Goal: Complete application form: Complete application form

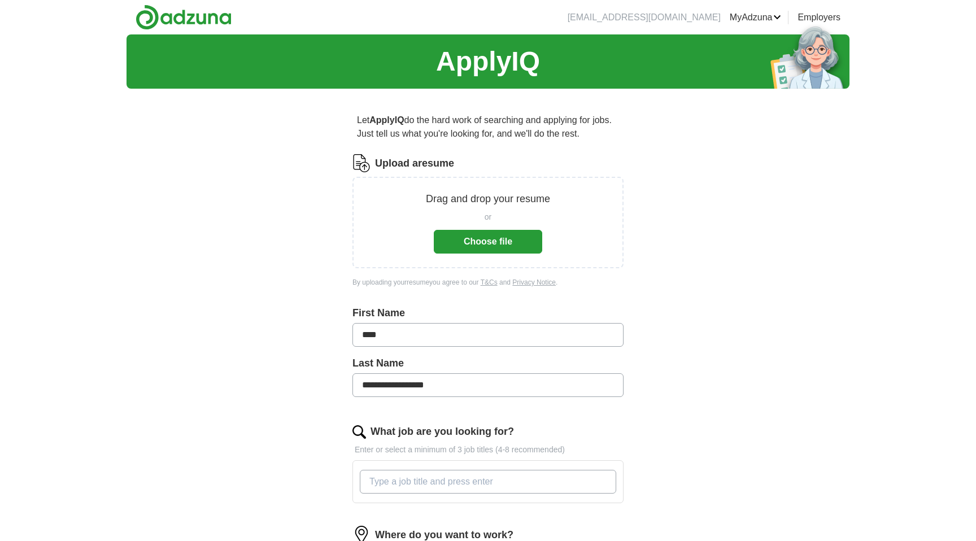
click at [469, 242] on button "Choose file" at bounding box center [488, 242] width 108 height 24
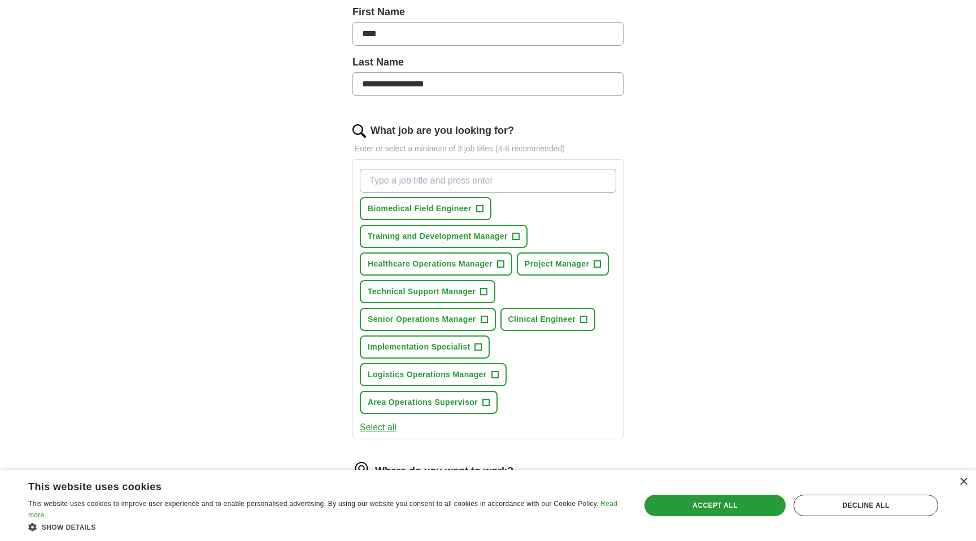
scroll to position [262, 0]
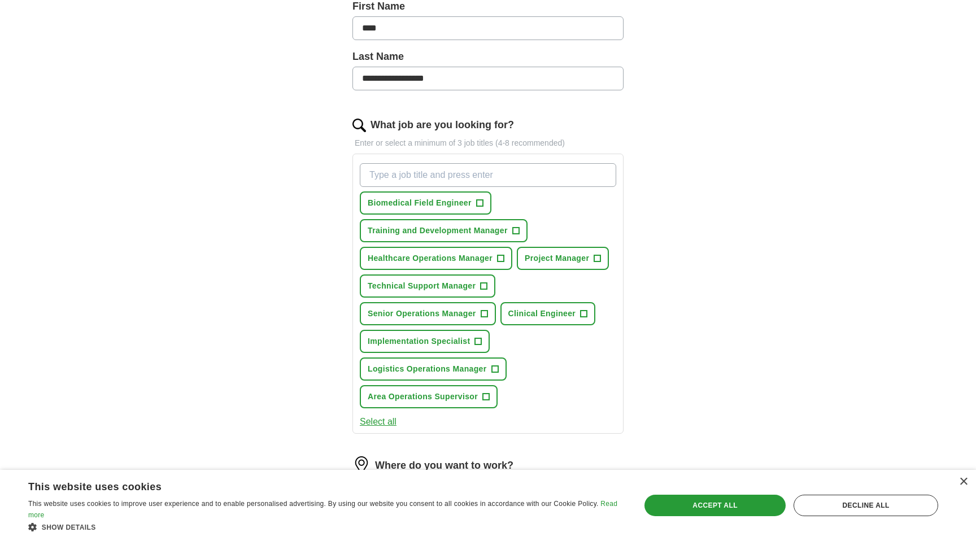
click at [407, 171] on input "What job are you looking for?" at bounding box center [488, 175] width 256 height 24
type input "analyst"
click at [506, 202] on span "Biomedical Field Engineer" at bounding box center [481, 203] width 104 height 12
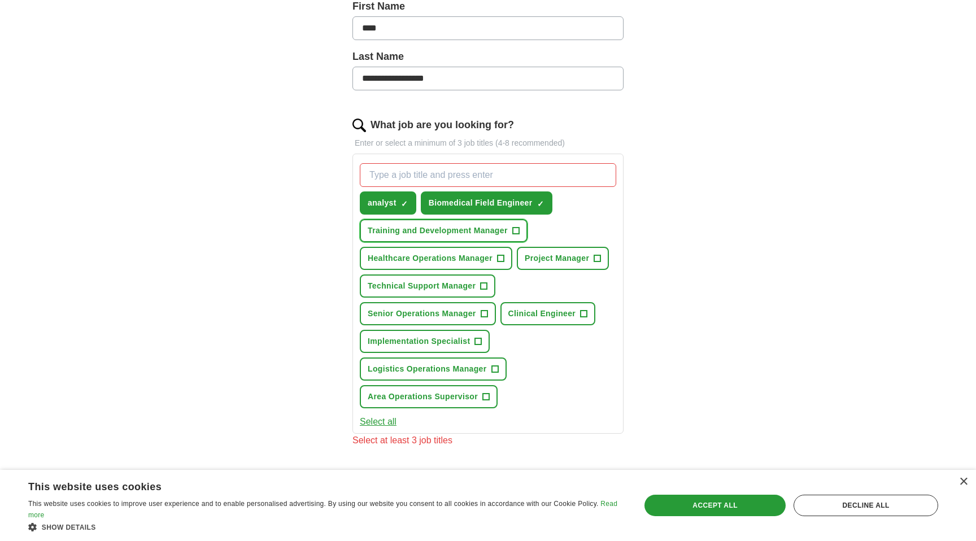
click at [449, 232] on span "Training and Development Manager" at bounding box center [438, 231] width 140 height 12
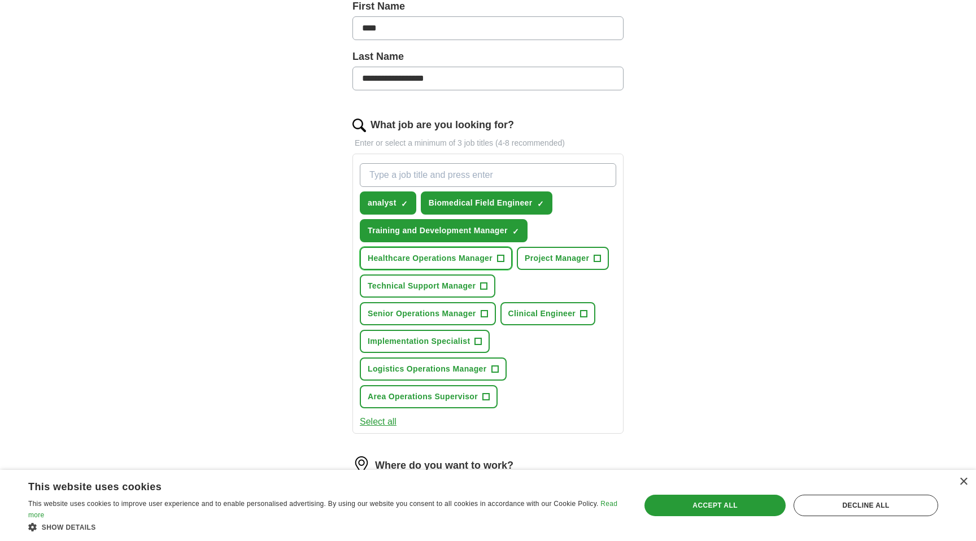
click at [447, 257] on span "Healthcare Operations Manager" at bounding box center [430, 258] width 125 height 12
click at [439, 290] on span "Technical Support Manager" at bounding box center [422, 286] width 108 height 12
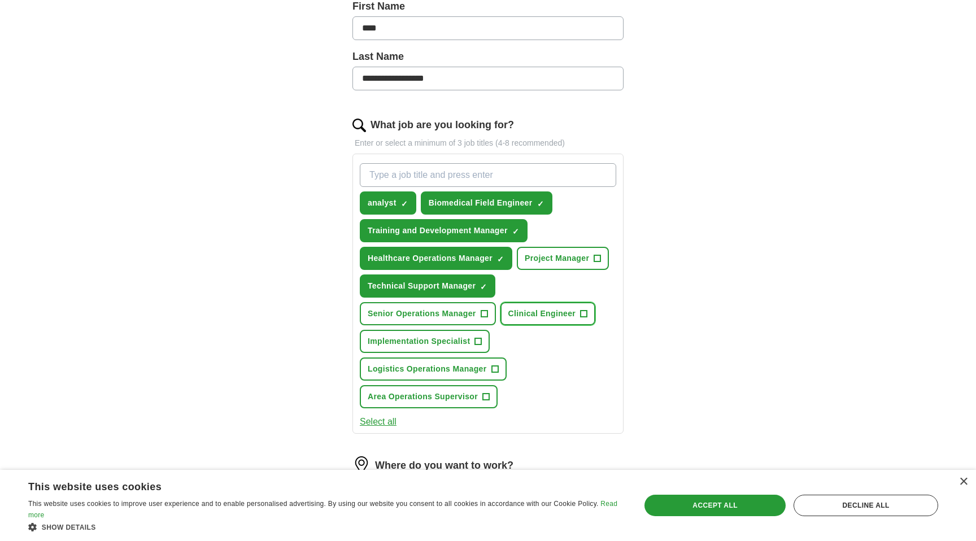
click at [544, 318] on span "Clinical Engineer" at bounding box center [542, 314] width 68 height 12
click at [447, 344] on span "Implementation Specialist" at bounding box center [419, 341] width 102 height 12
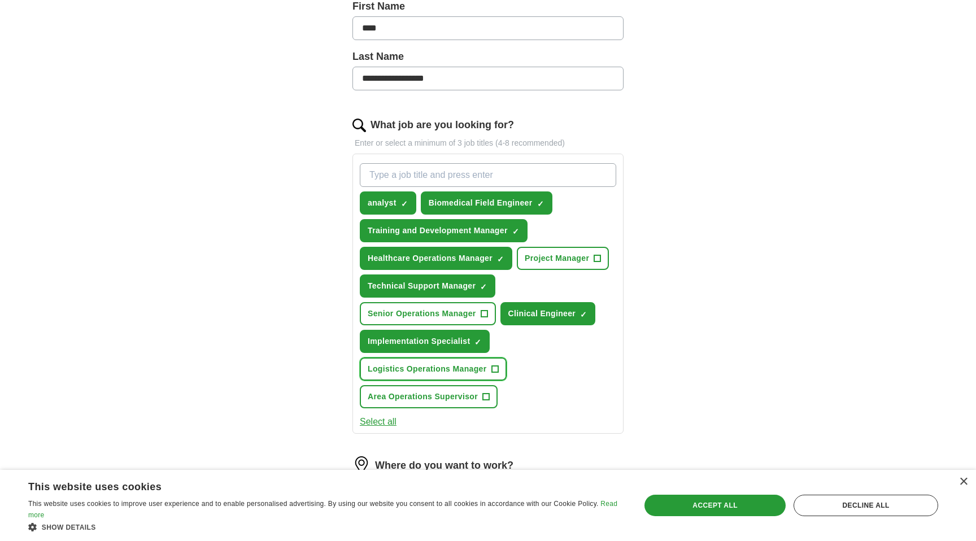
click at [425, 377] on button "Logistics Operations Manager +" at bounding box center [433, 368] width 147 height 23
click at [439, 372] on span "Logistics Operations Manager" at bounding box center [427, 369] width 119 height 12
click at [486, 172] on input "What job are you looking for?" at bounding box center [488, 175] width 256 height 24
type input "it"
click at [518, 179] on input "What job are you looking for?" at bounding box center [488, 175] width 256 height 24
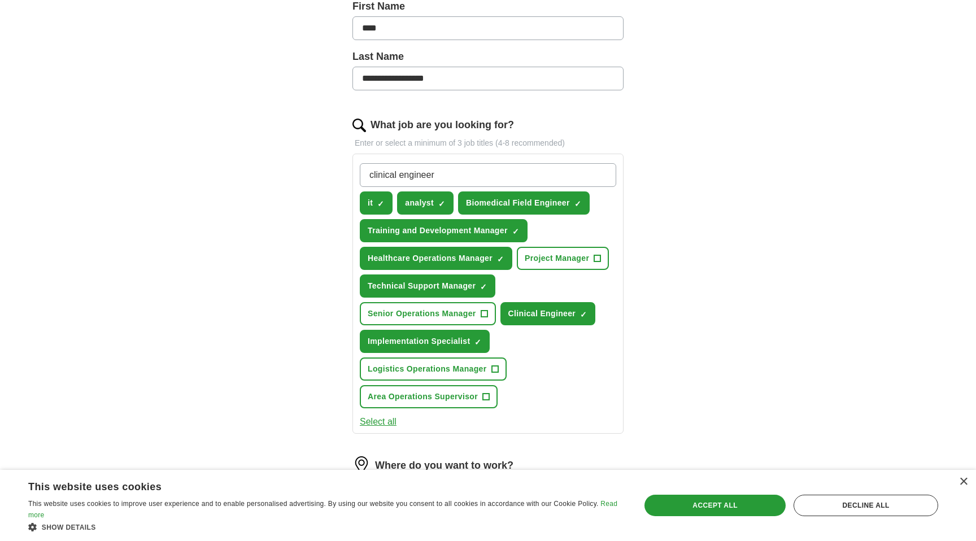
type input "clinical engineer"
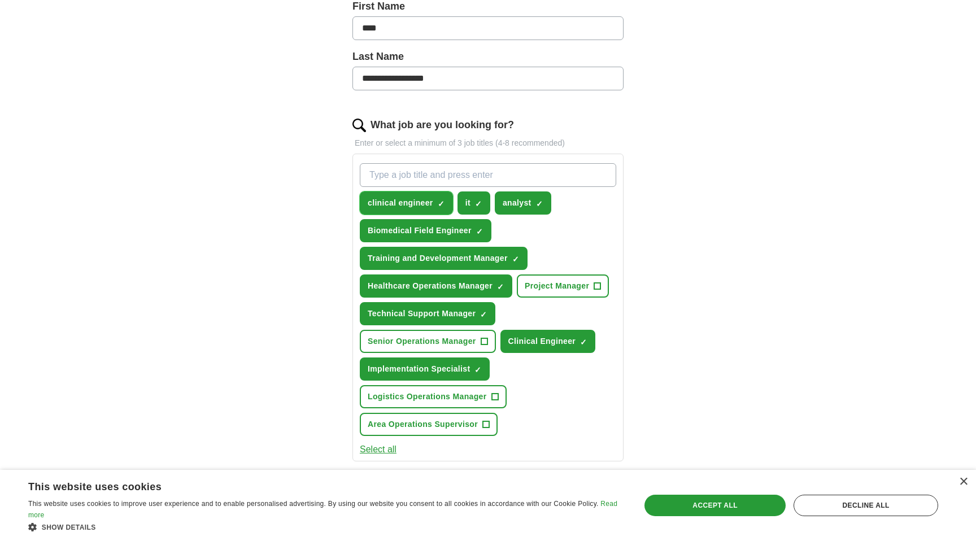
click at [422, 208] on span "clinical engineer" at bounding box center [401, 203] width 66 height 12
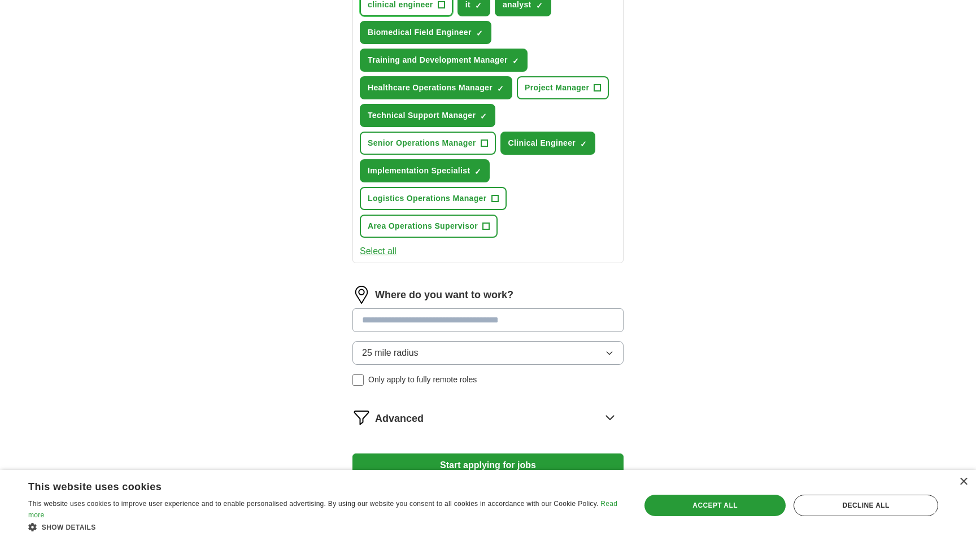
scroll to position [535, 0]
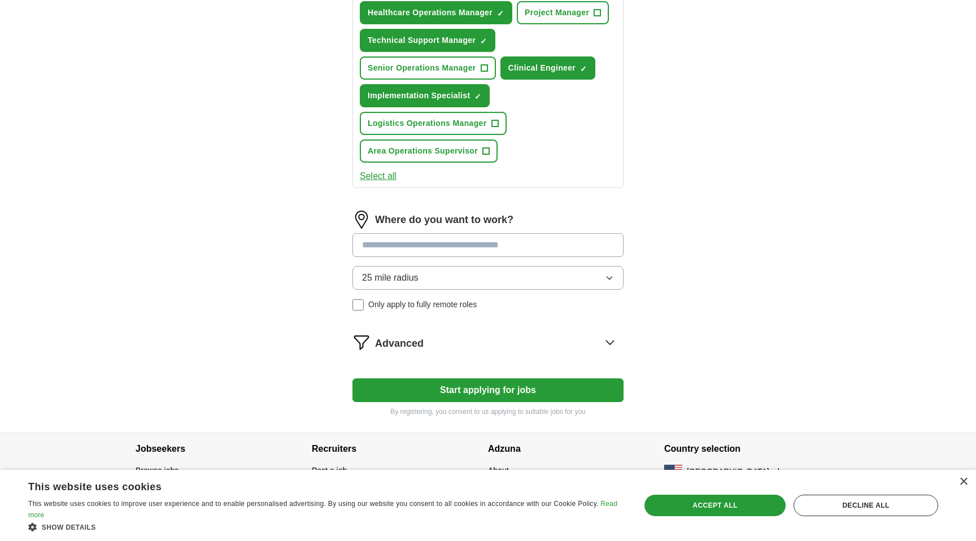
click at [400, 248] on input at bounding box center [487, 245] width 271 height 24
type input "*******"
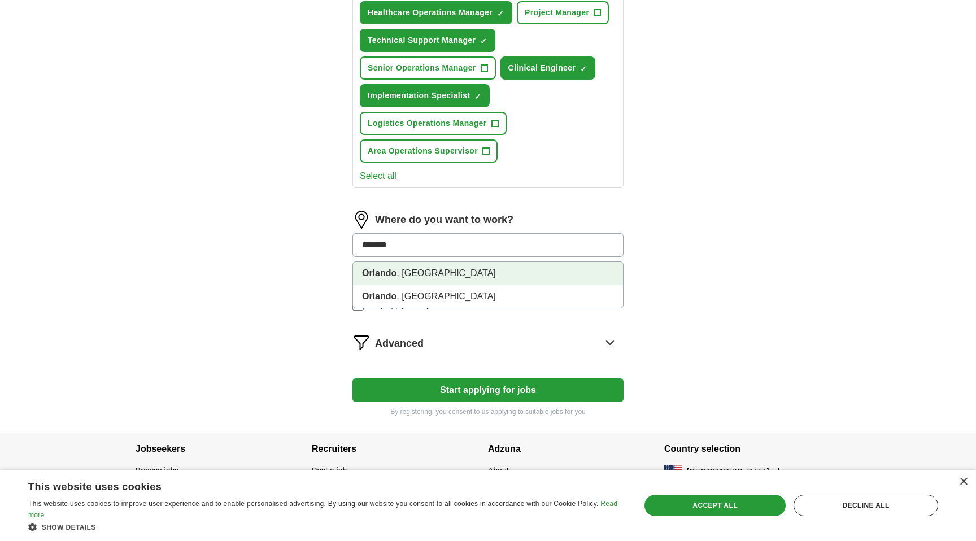
click at [437, 269] on li "[GEOGRAPHIC_DATA] , [GEOGRAPHIC_DATA]" at bounding box center [488, 273] width 270 height 23
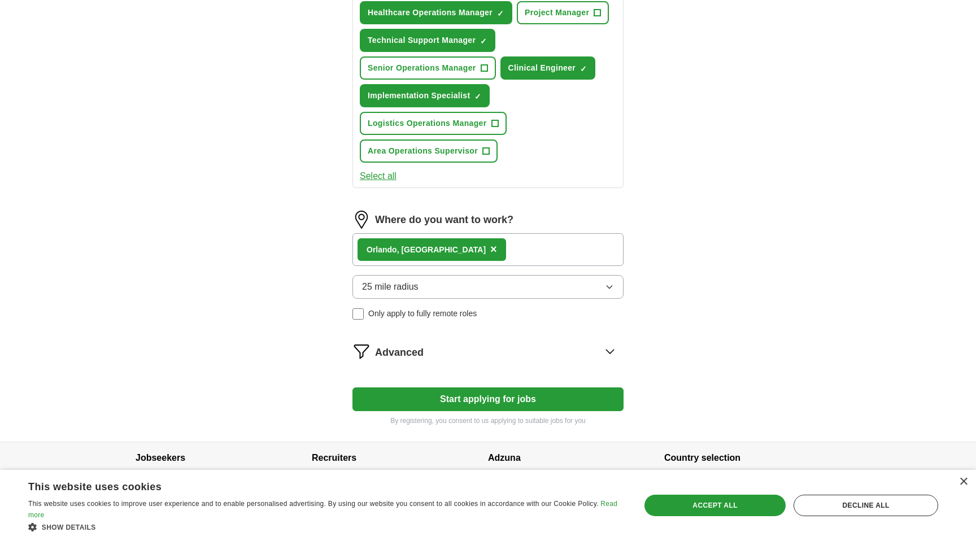
click at [455, 249] on div "[GEOGRAPHIC_DATA] , [GEOGRAPHIC_DATA] ×" at bounding box center [487, 249] width 271 height 33
click at [439, 291] on button "25 mile radius" at bounding box center [487, 287] width 271 height 24
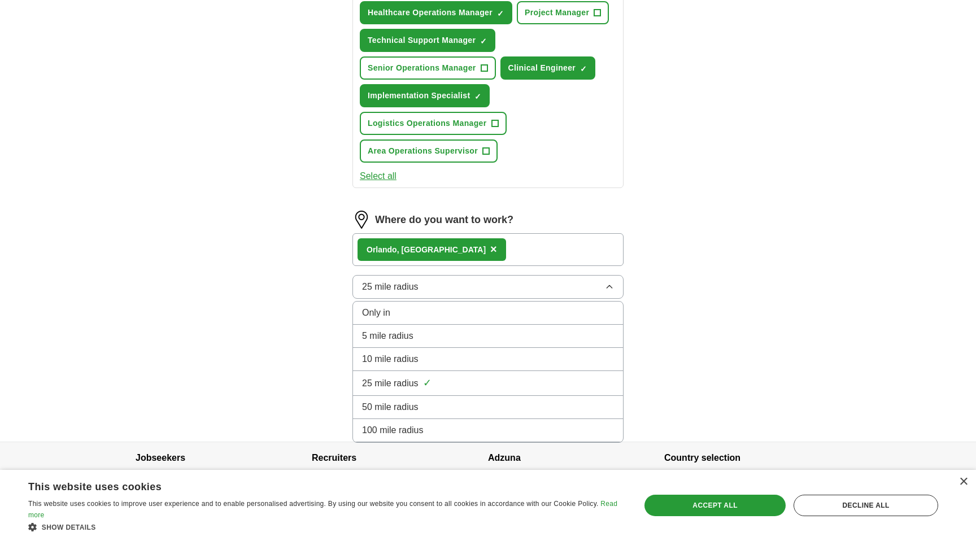
click at [413, 409] on span "50 mile radius" at bounding box center [390, 407] width 56 height 14
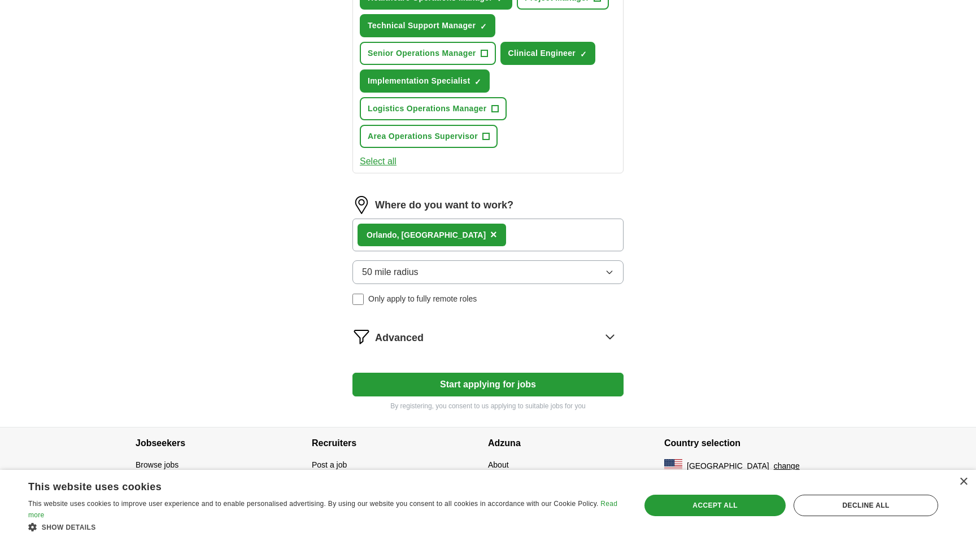
click at [405, 336] on span "Advanced" at bounding box center [399, 337] width 49 height 15
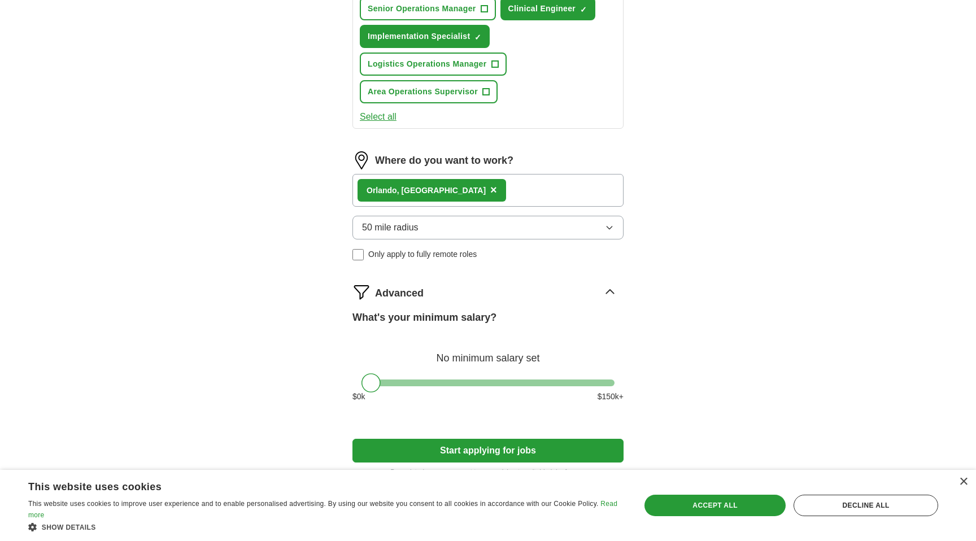
scroll to position [638, 0]
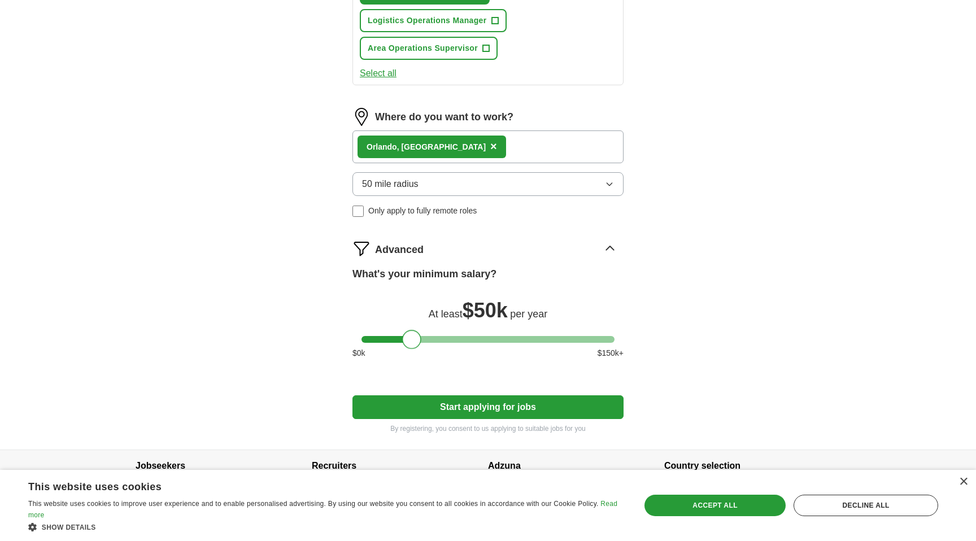
drag, startPoint x: 375, startPoint y: 345, endPoint x: 416, endPoint y: 352, distance: 41.8
click at [416, 352] on div "What's your minimum salary? At least $ 50k per year $ 0 k $ 150 k+" at bounding box center [487, 318] width 271 height 102
click at [421, 408] on button "Start applying for jobs" at bounding box center [487, 407] width 271 height 24
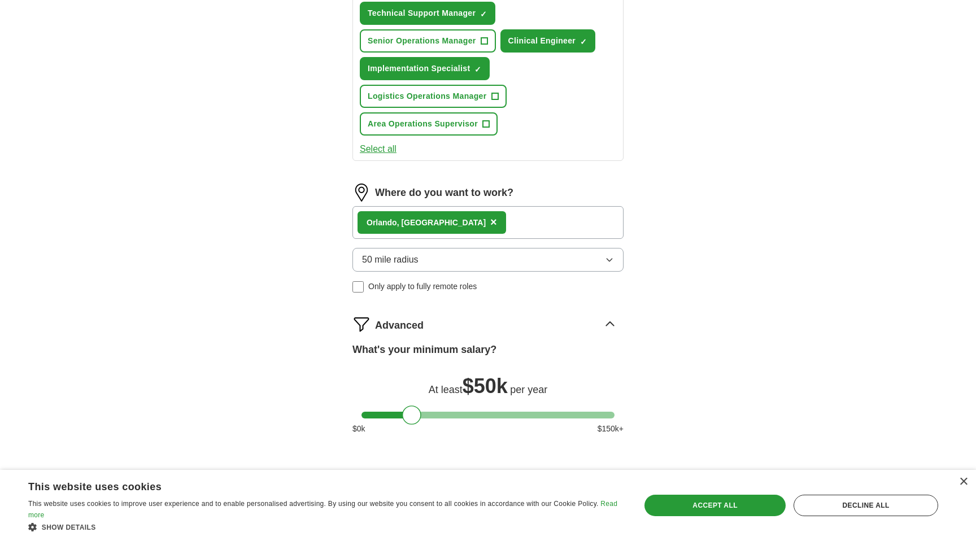
select select "**"
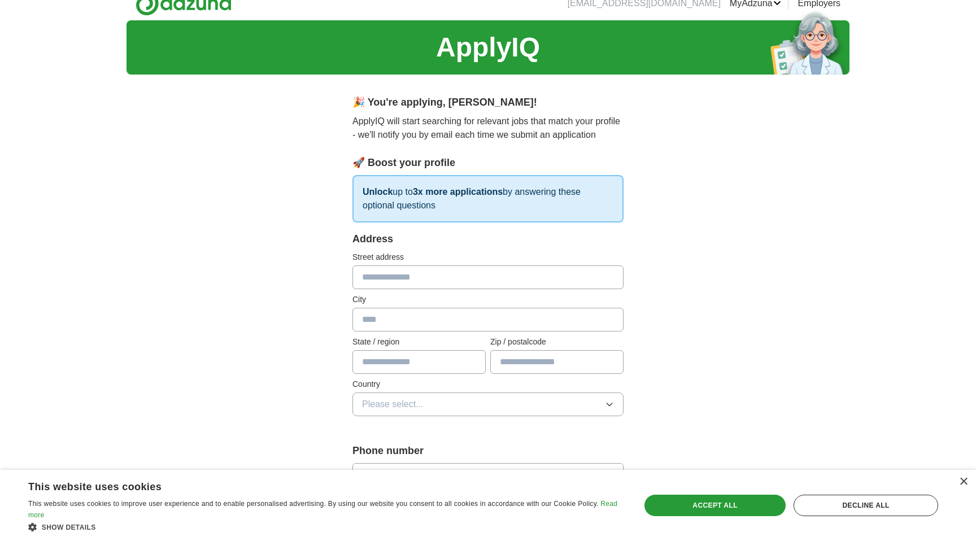
scroll to position [0, 0]
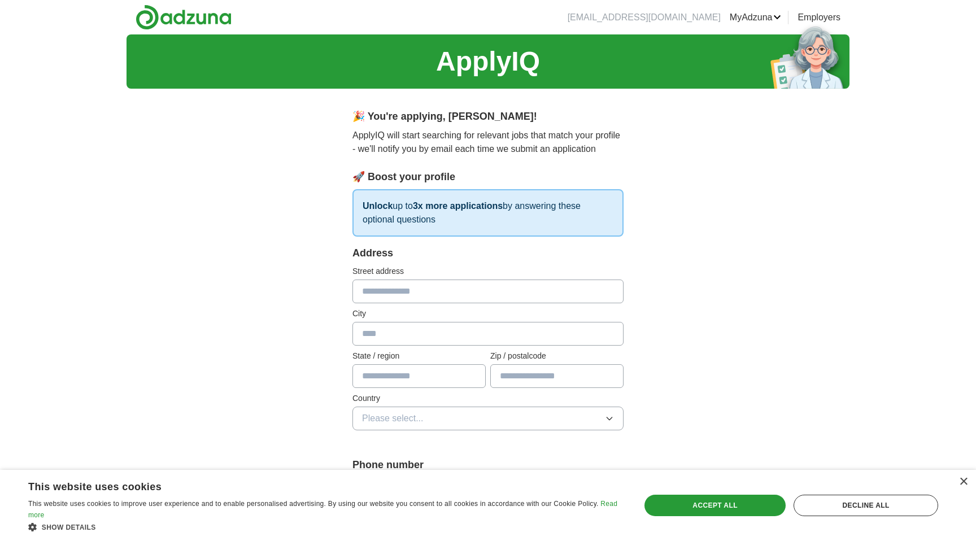
click at [392, 302] on input "text" at bounding box center [487, 292] width 271 height 24
type input "**********"
type input "*********"
type input "**"
type input "*****"
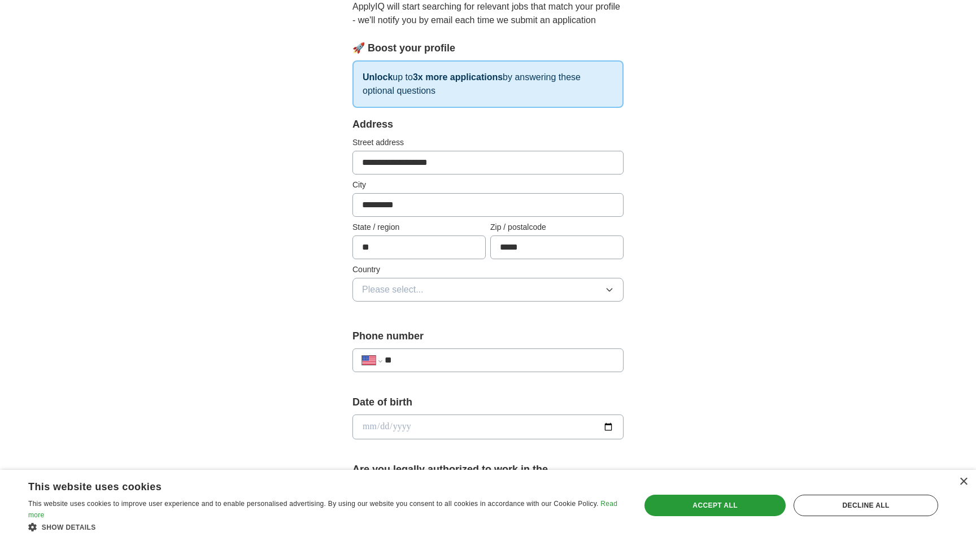
scroll to position [131, 0]
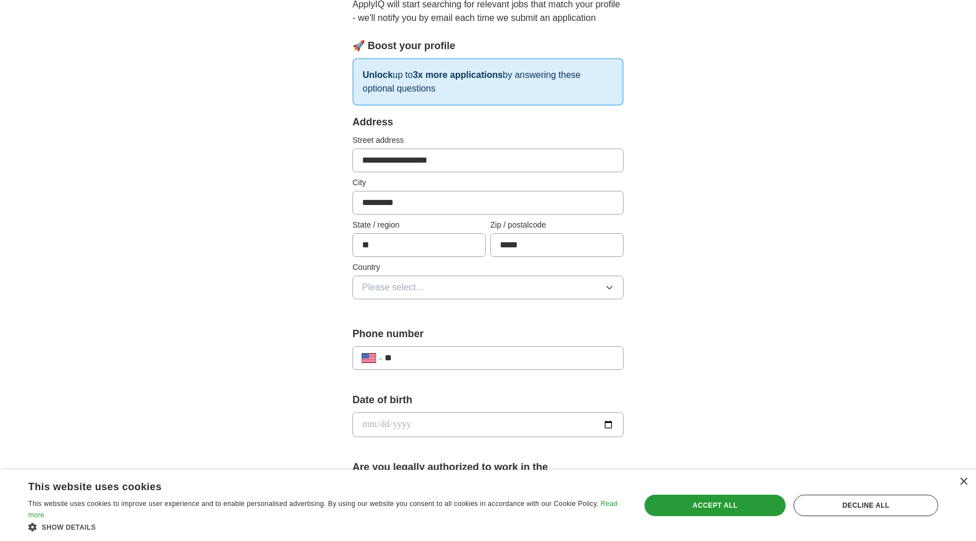
click at [390, 287] on span "Please select..." at bounding box center [393, 288] width 62 height 14
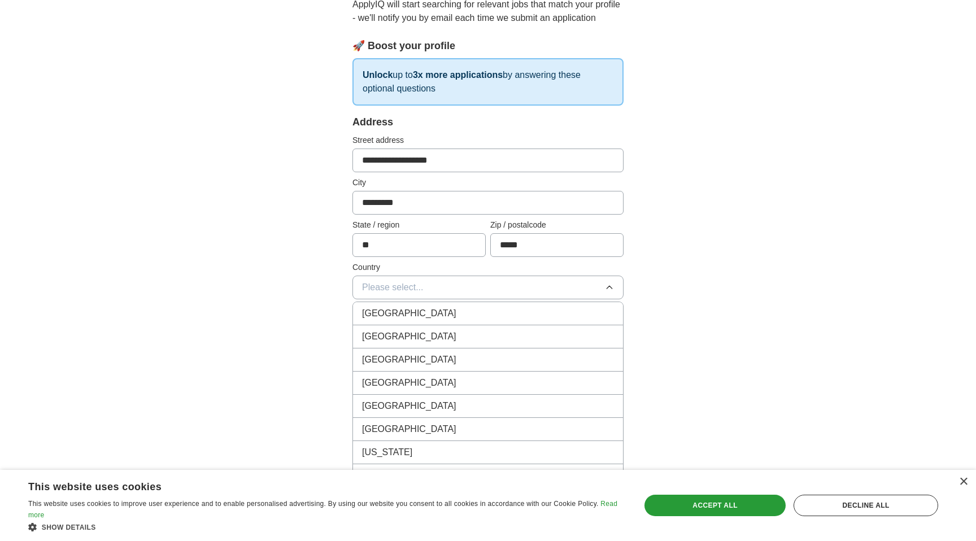
click at [384, 337] on span "[GEOGRAPHIC_DATA]" at bounding box center [409, 337] width 94 height 14
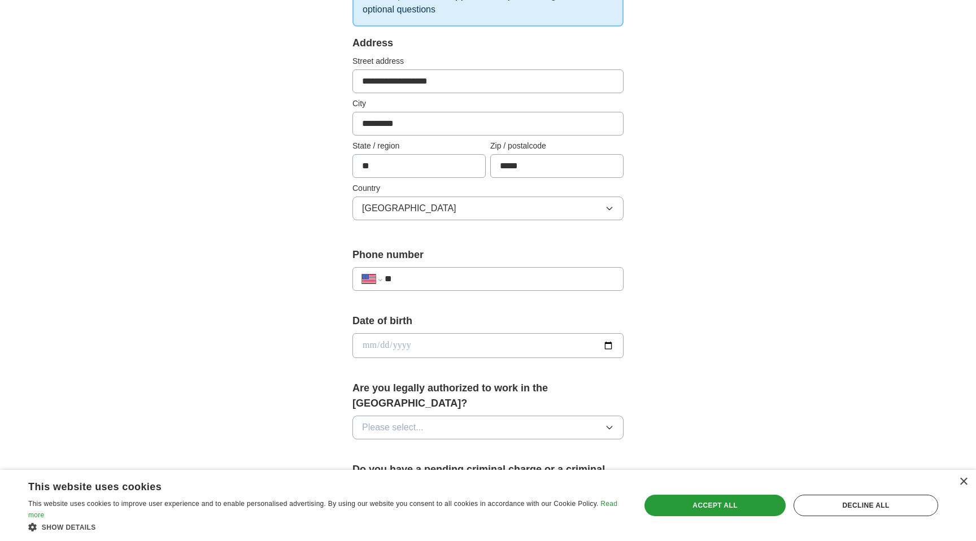
scroll to position [221, 0]
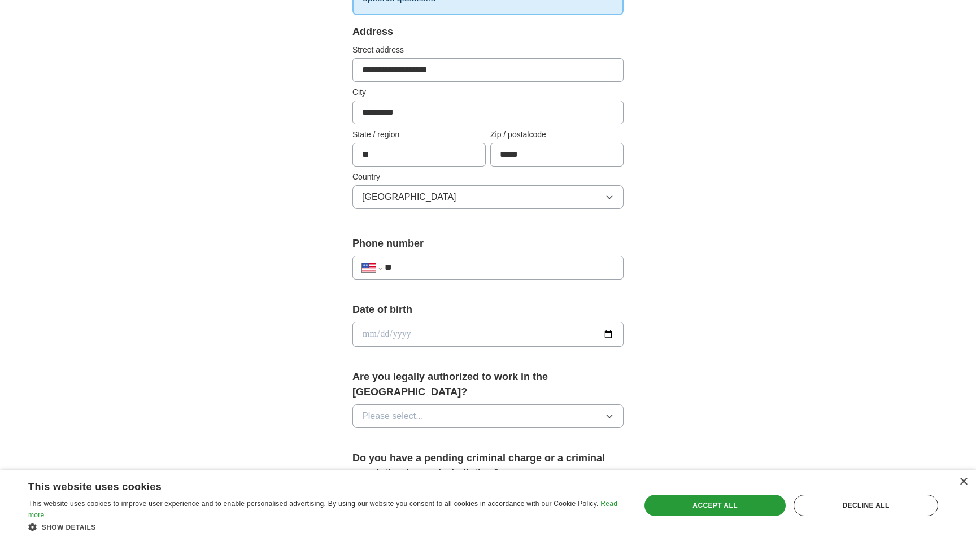
click at [452, 272] on input "**" at bounding box center [499, 268] width 229 height 14
type input "**********"
click at [432, 334] on input "date" at bounding box center [487, 334] width 271 height 25
type input "**********"
click at [401, 409] on span "Please select..." at bounding box center [393, 416] width 62 height 14
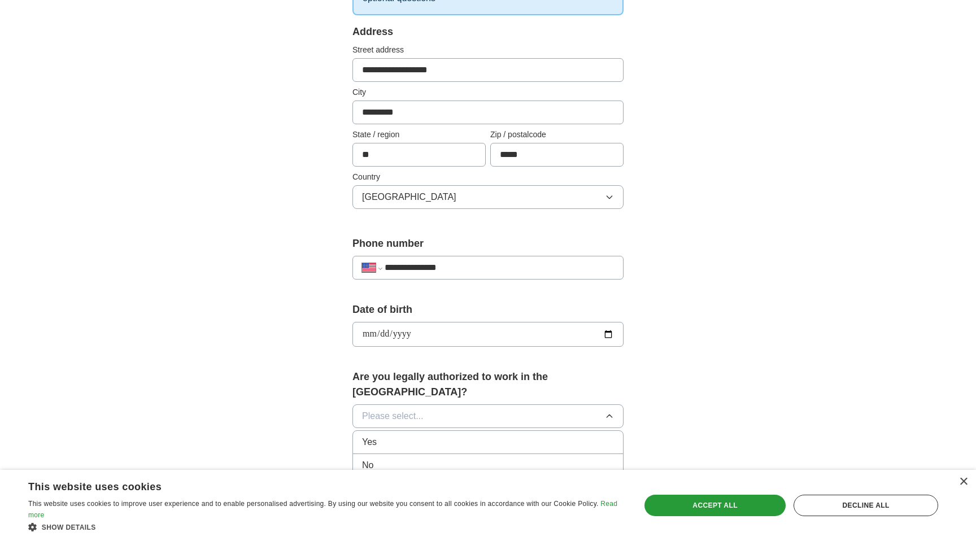
click at [405, 435] on div "Yes" at bounding box center [488, 442] width 252 height 14
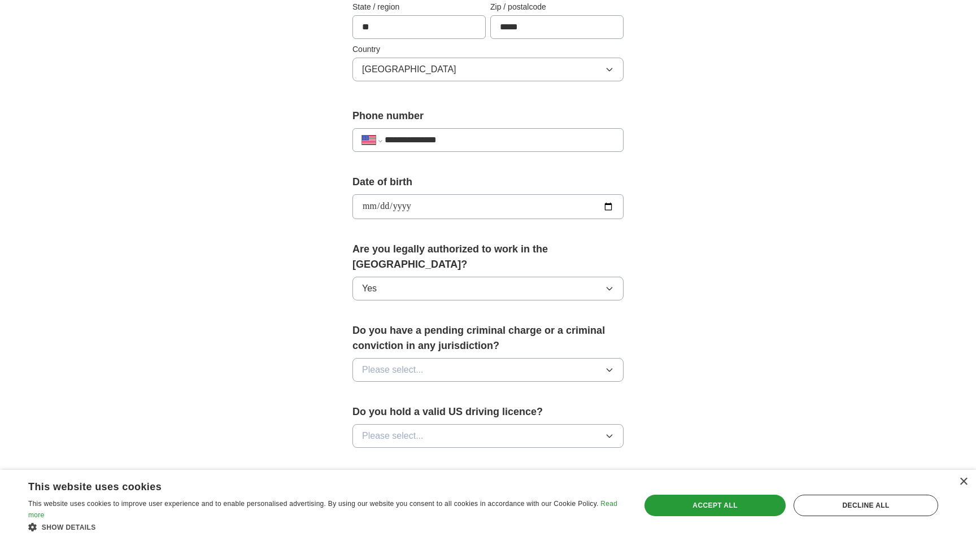
scroll to position [420, 0]
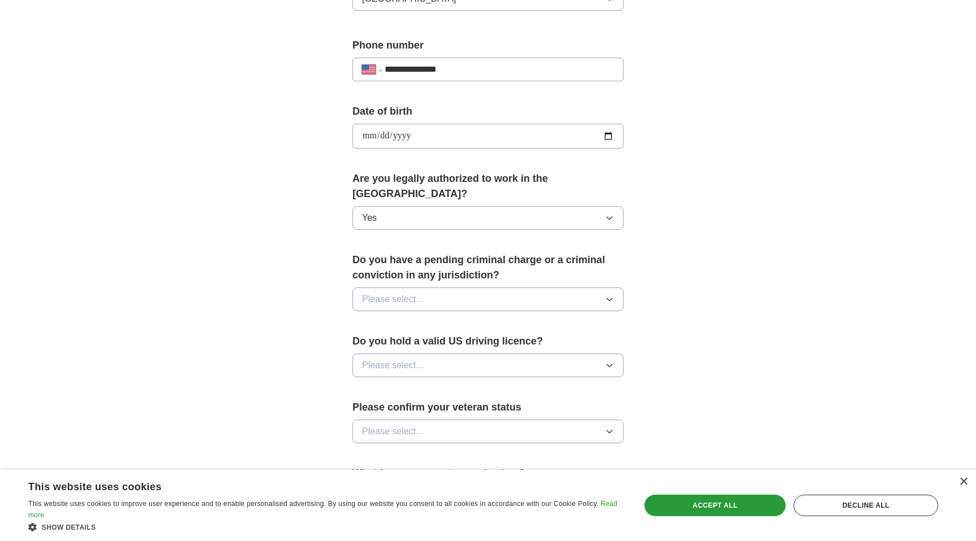
click at [398, 293] on span "Please select..." at bounding box center [393, 300] width 62 height 14
click at [386, 342] on div "No" at bounding box center [488, 349] width 252 height 14
click at [381, 359] on span "Please select..." at bounding box center [393, 366] width 62 height 14
click at [378, 385] on div "Yes" at bounding box center [488, 392] width 252 height 14
click at [383, 425] on span "Please select..." at bounding box center [393, 432] width 62 height 14
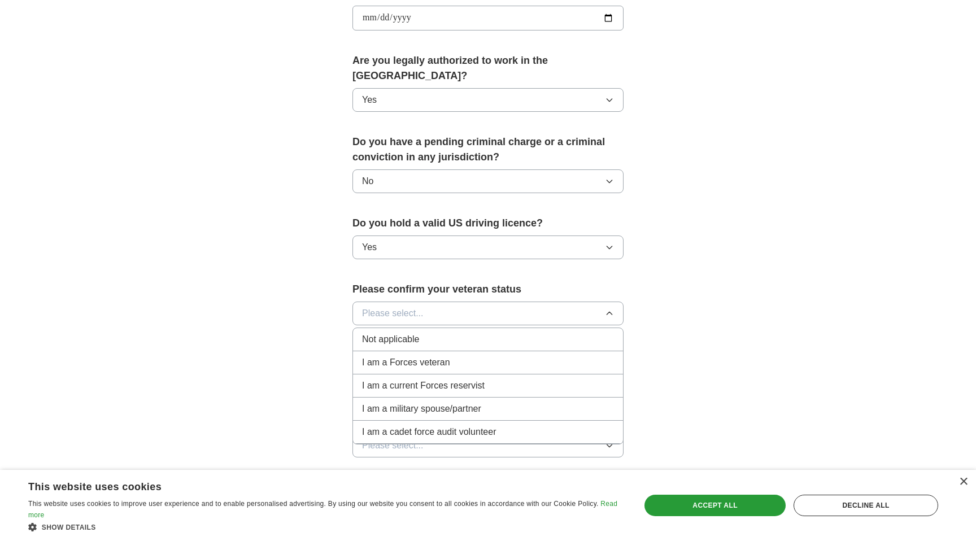
scroll to position [548, 0]
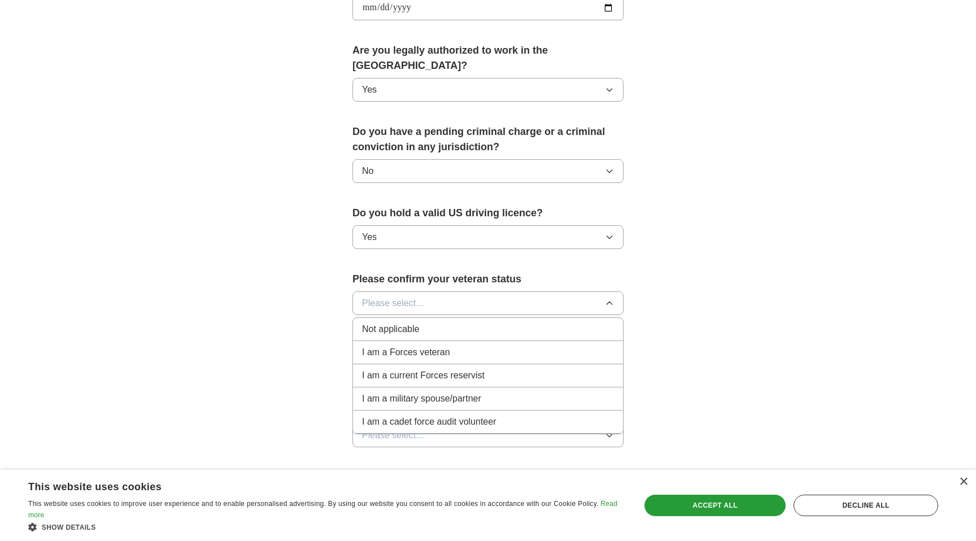
click at [419, 322] on span "Not applicable" at bounding box center [390, 329] width 57 height 14
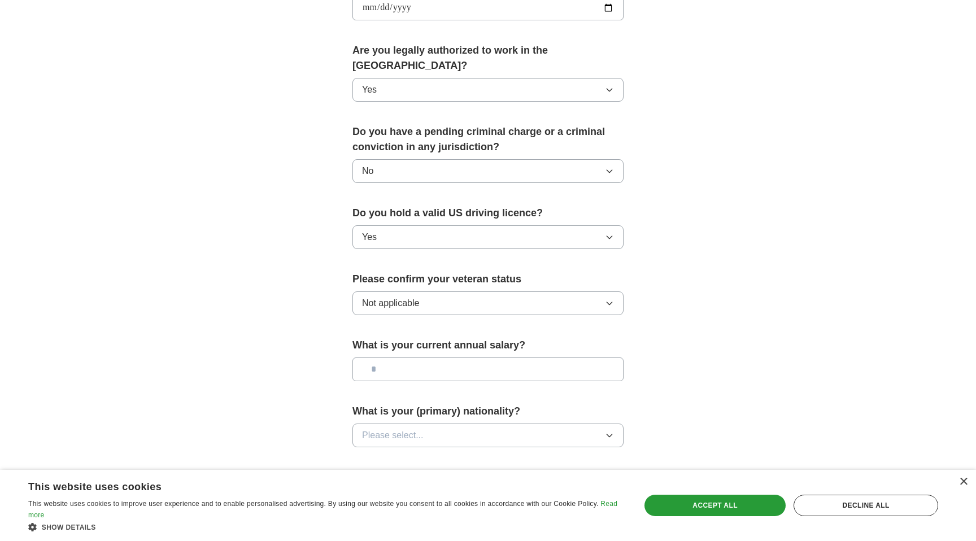
click at [416, 296] on span "Not applicable" at bounding box center [390, 303] width 57 height 14
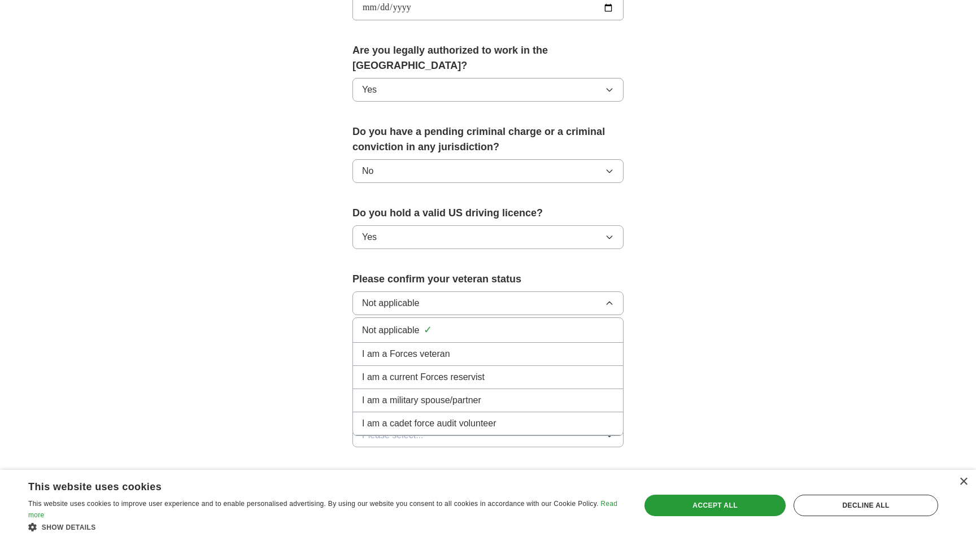
click at [345, 304] on div "**********" at bounding box center [487, 32] width 361 height 965
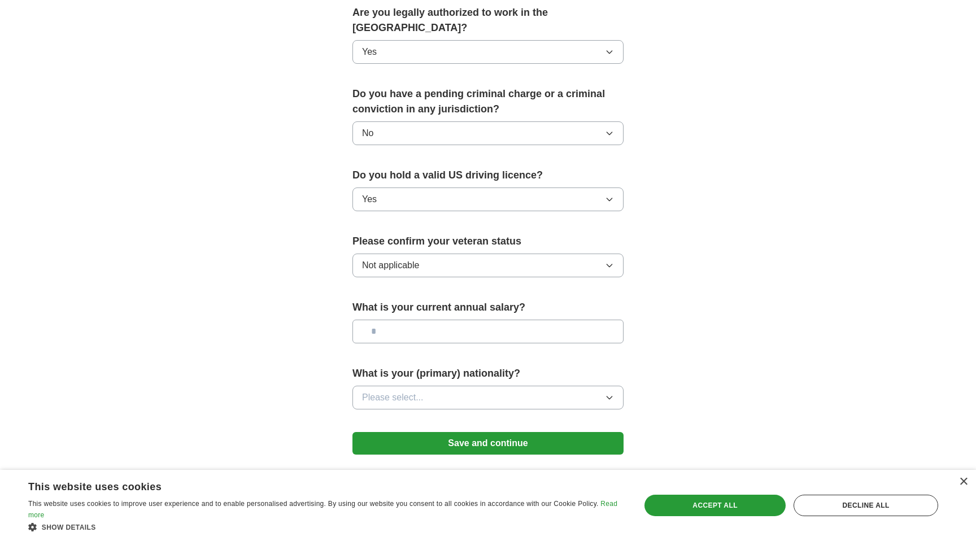
scroll to position [590, 0]
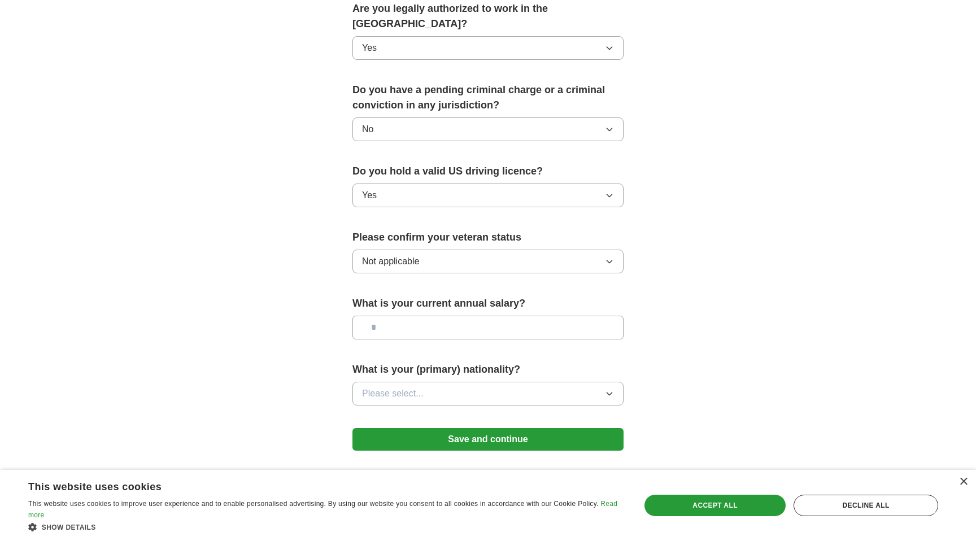
click at [410, 316] on input "text" at bounding box center [487, 328] width 271 height 24
type input "*******"
click at [403, 387] on span "Please select..." at bounding box center [393, 394] width 62 height 14
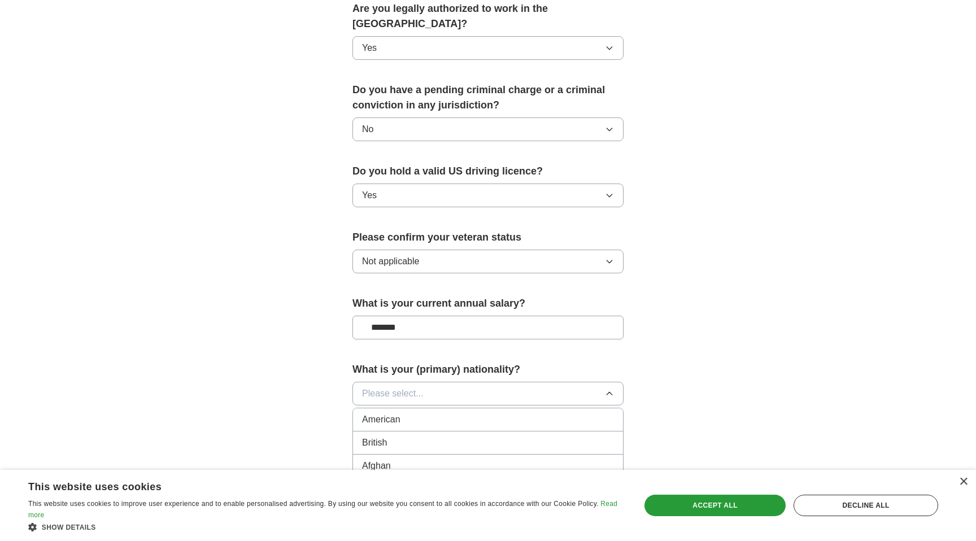
click at [402, 413] on div "American" at bounding box center [488, 420] width 252 height 14
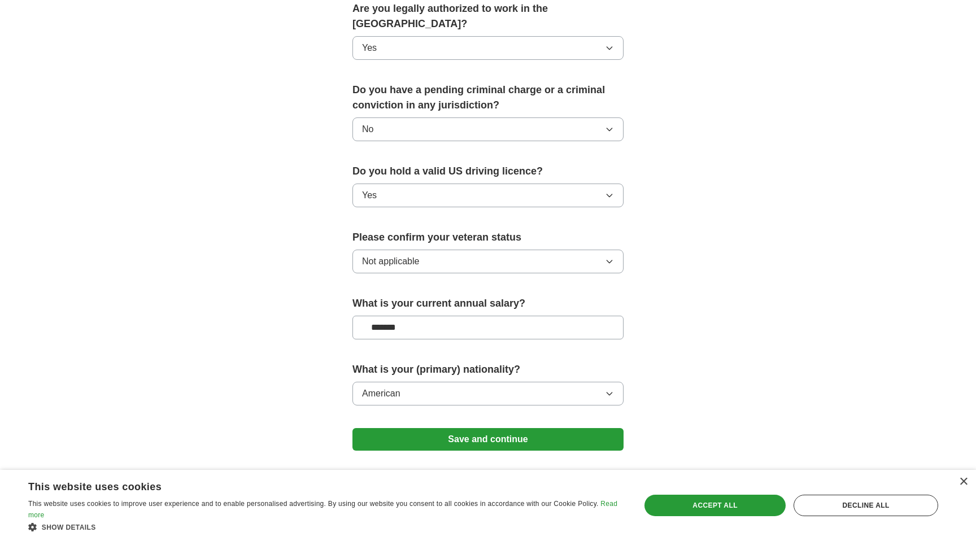
scroll to position [621, 0]
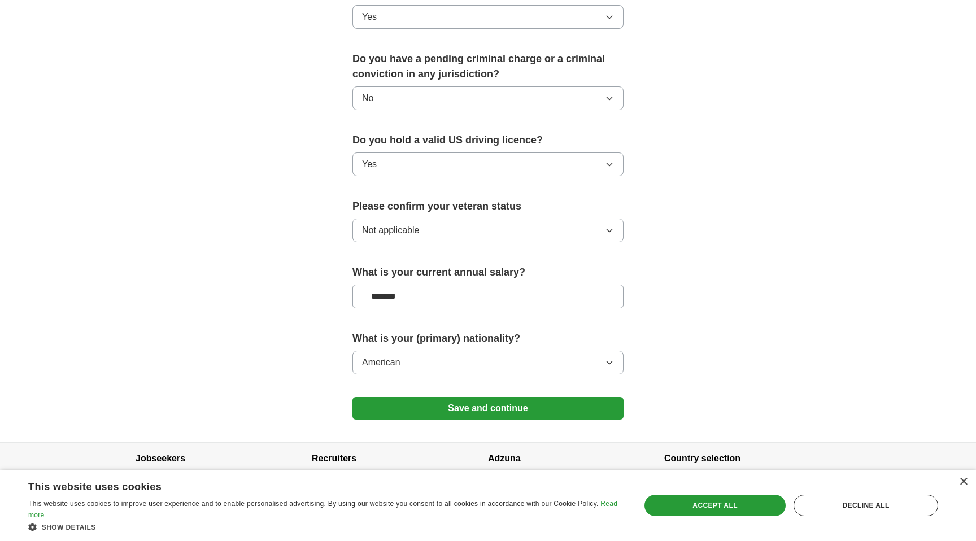
click at [386, 356] on span "American" at bounding box center [381, 363] width 38 height 14
click at [410, 397] on button "Save and continue" at bounding box center [487, 408] width 271 height 23
